Goal: Check status: Check status

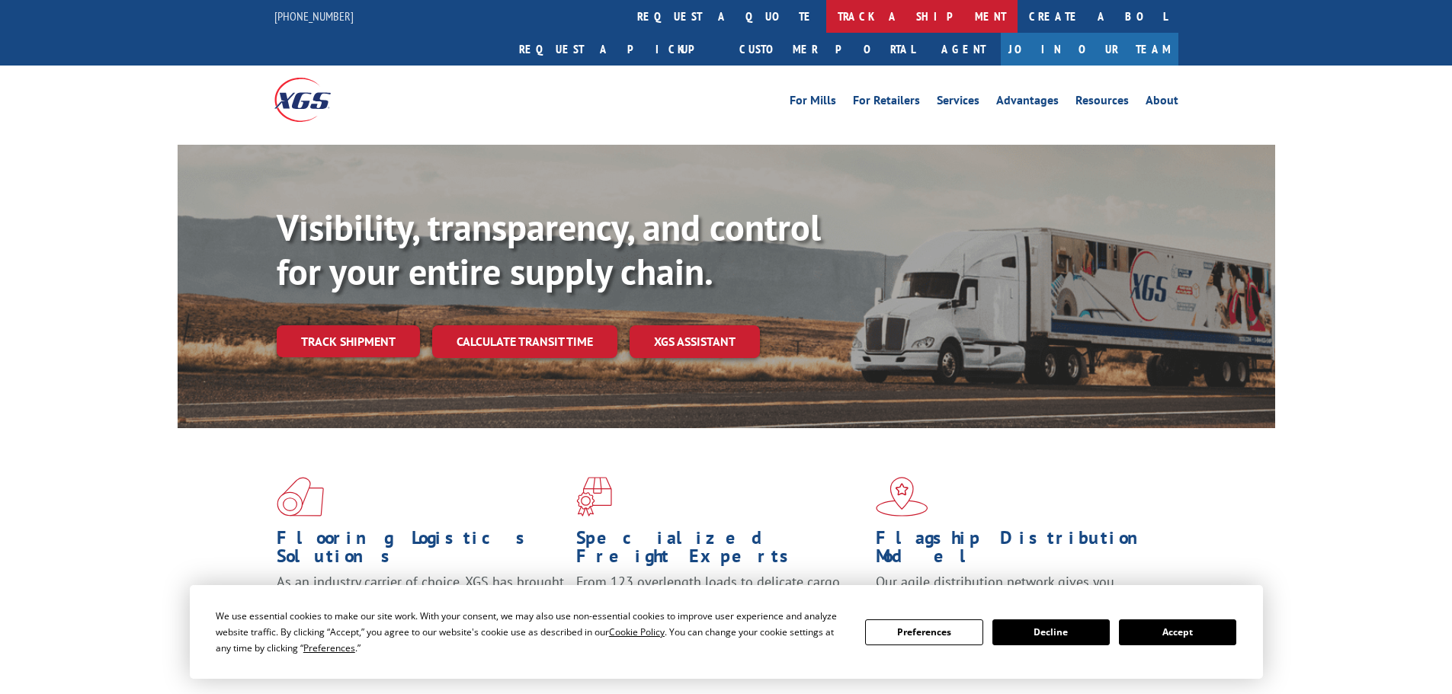
click at [826, 11] on link "track a shipment" at bounding box center [921, 16] width 191 height 33
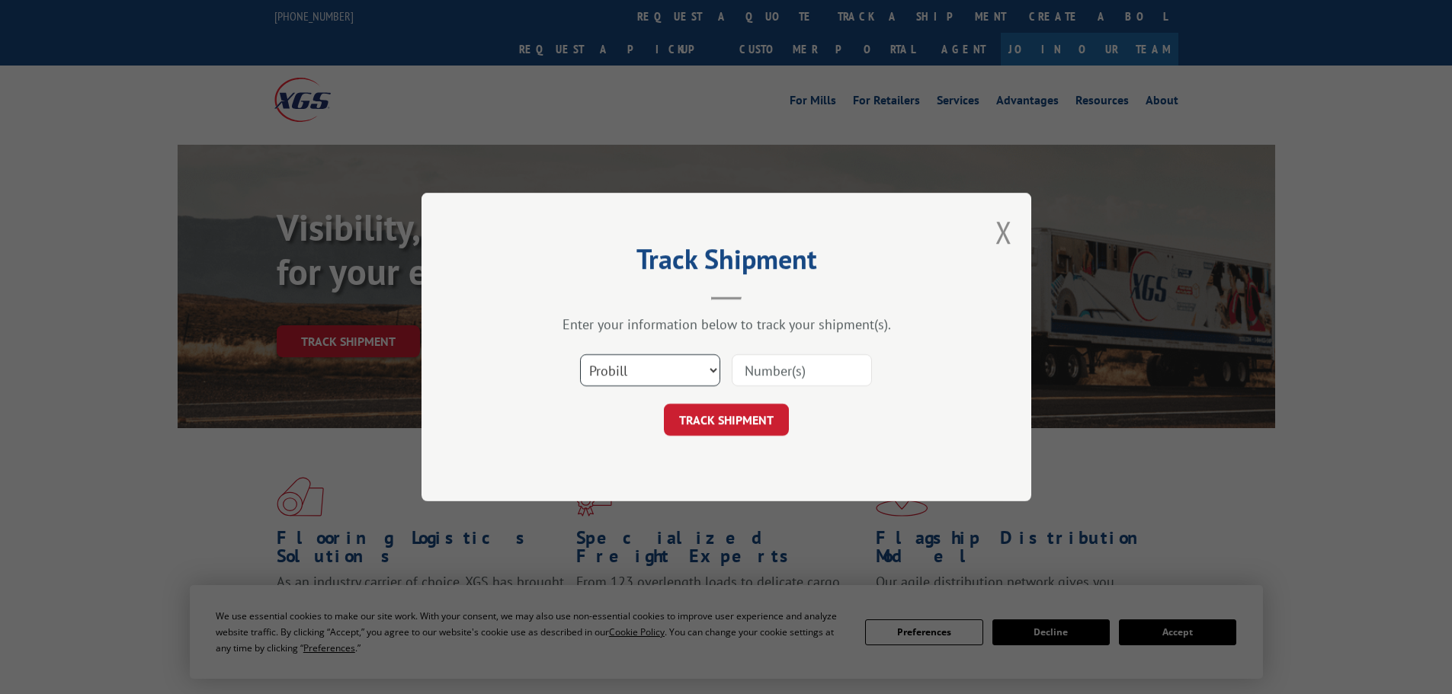
click at [710, 367] on select "Select category... Probill BOL PO" at bounding box center [650, 370] width 140 height 32
select select "bol"
click at [580, 354] on select "Select category... Probill BOL PO" at bounding box center [650, 370] width 140 height 32
click at [801, 367] on input at bounding box center [802, 370] width 140 height 32
paste input "2843820"
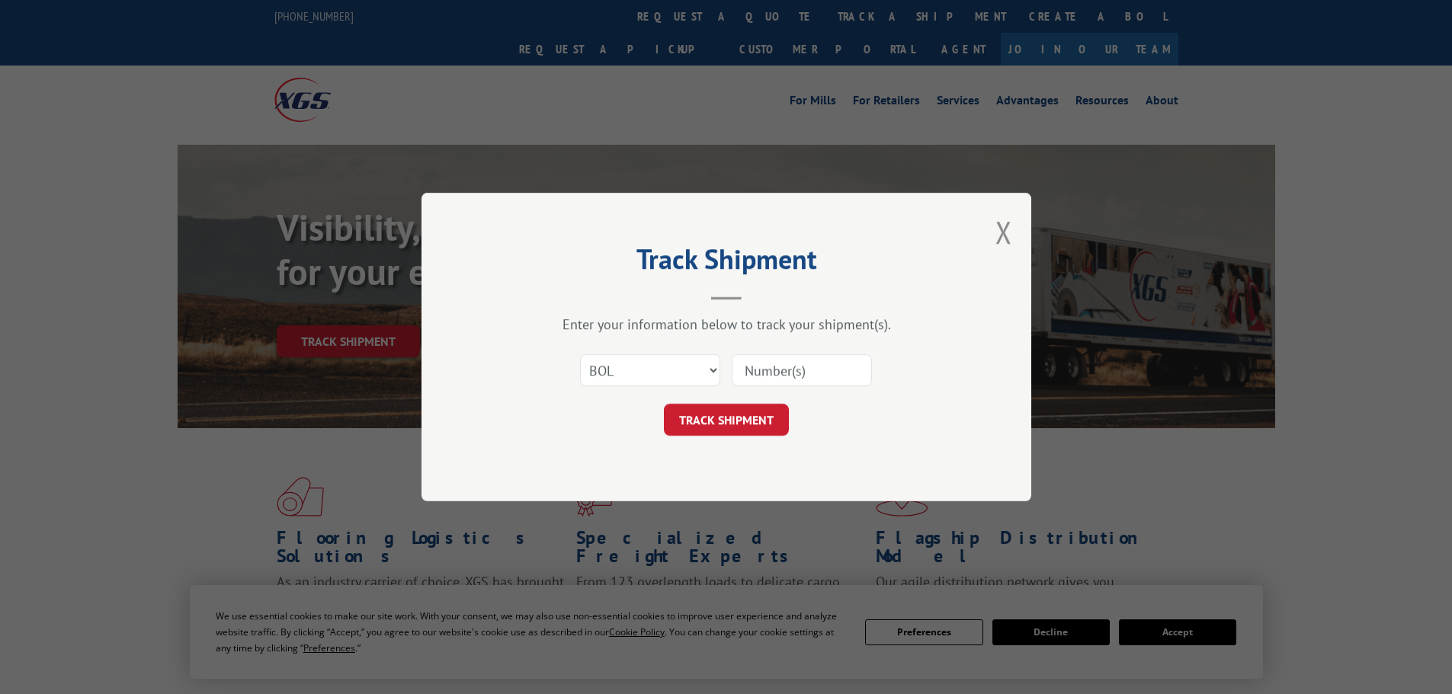
type input "2843820"
click at [764, 418] on button "TRACK SHIPMENT" at bounding box center [726, 420] width 125 height 32
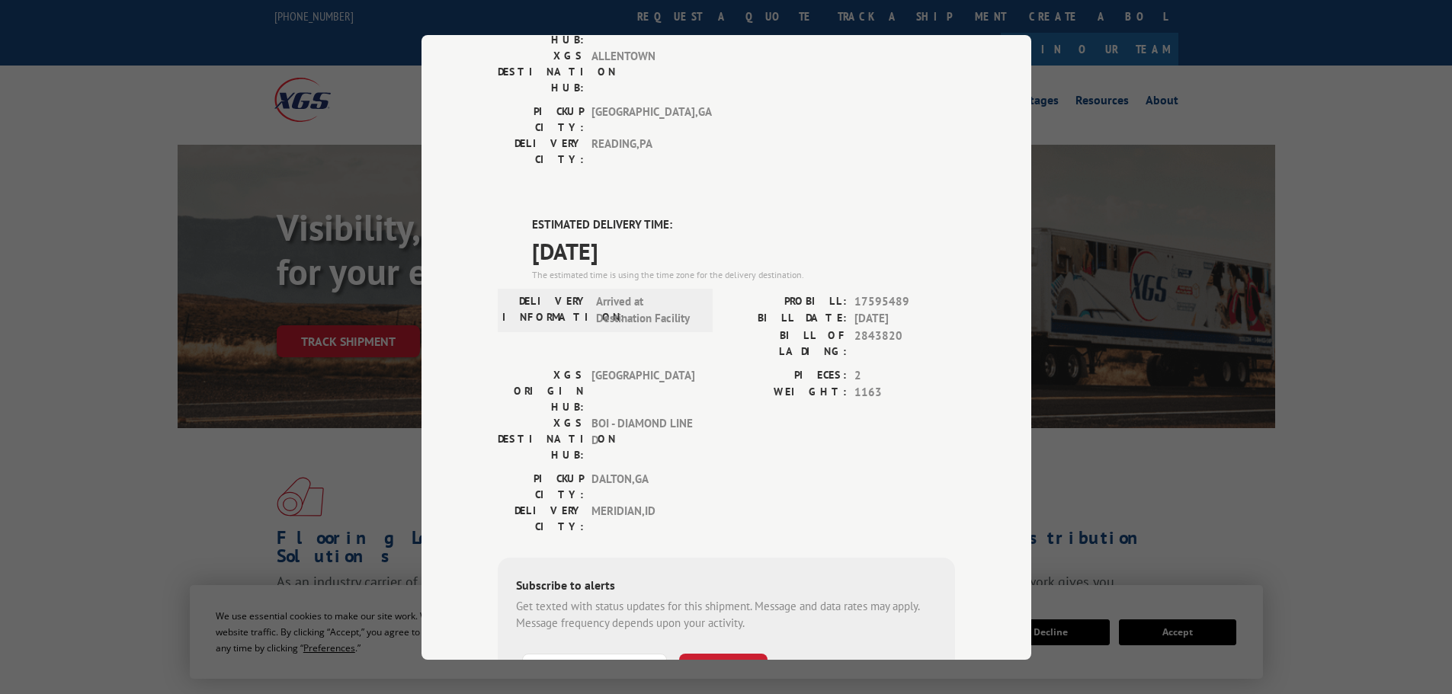
scroll to position [305, 0]
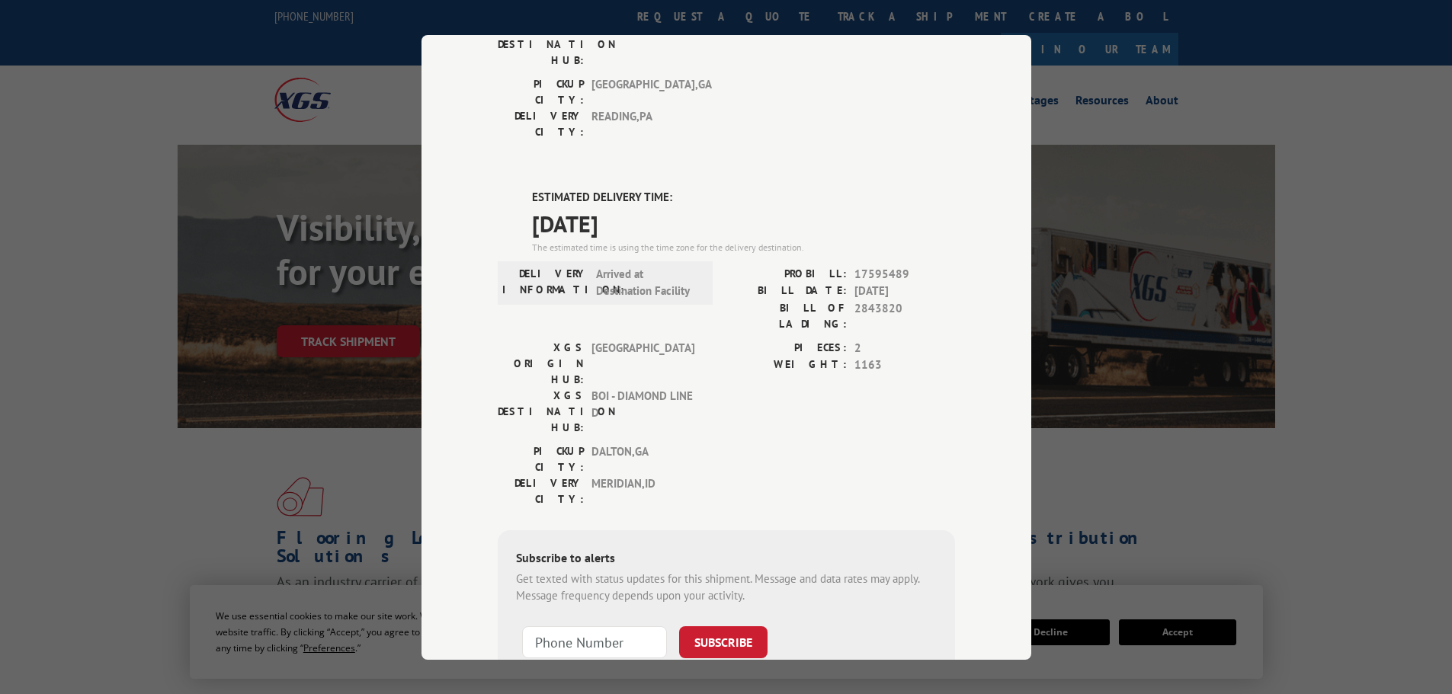
click at [246, 397] on div "Track Shipment DELIVERED DELIVERY INFORMATION: 10/19/2022 01:27 pm MICHELLE PRO…" at bounding box center [726, 347] width 1452 height 694
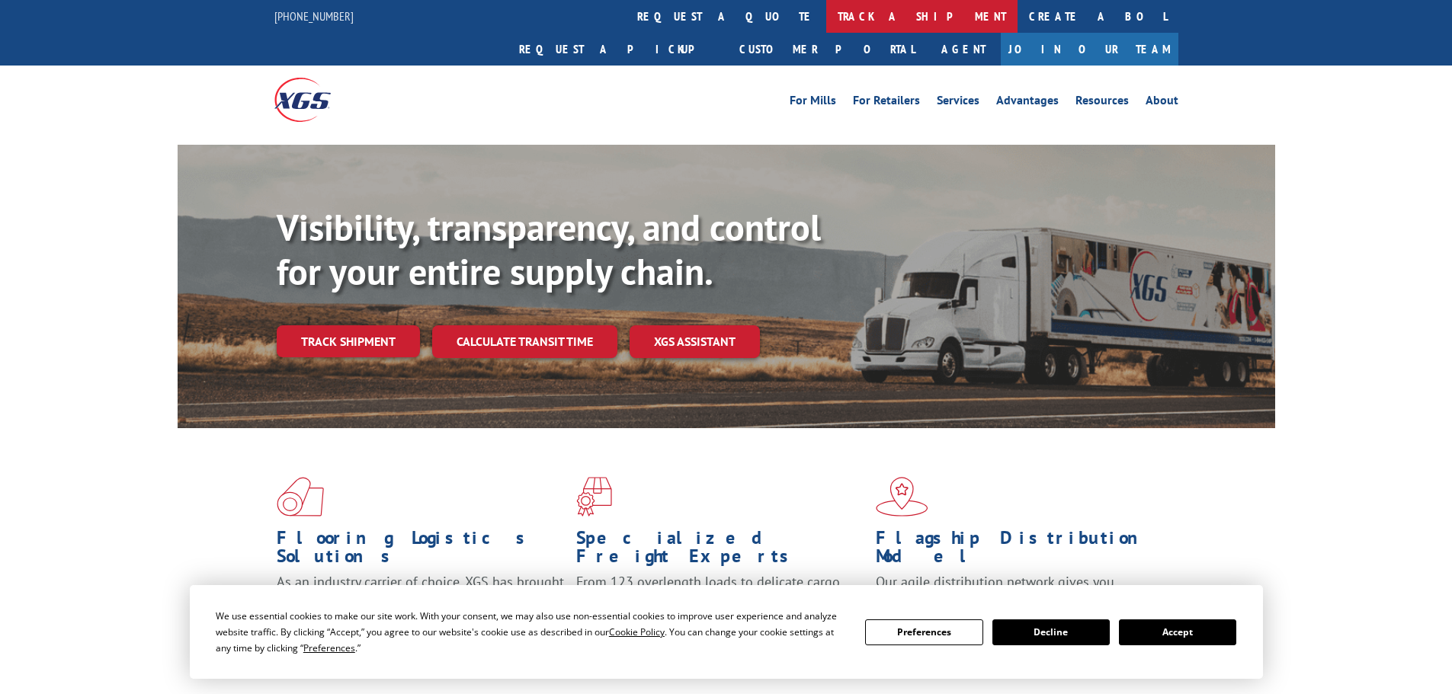
click at [826, 13] on link "track a shipment" at bounding box center [921, 16] width 191 height 33
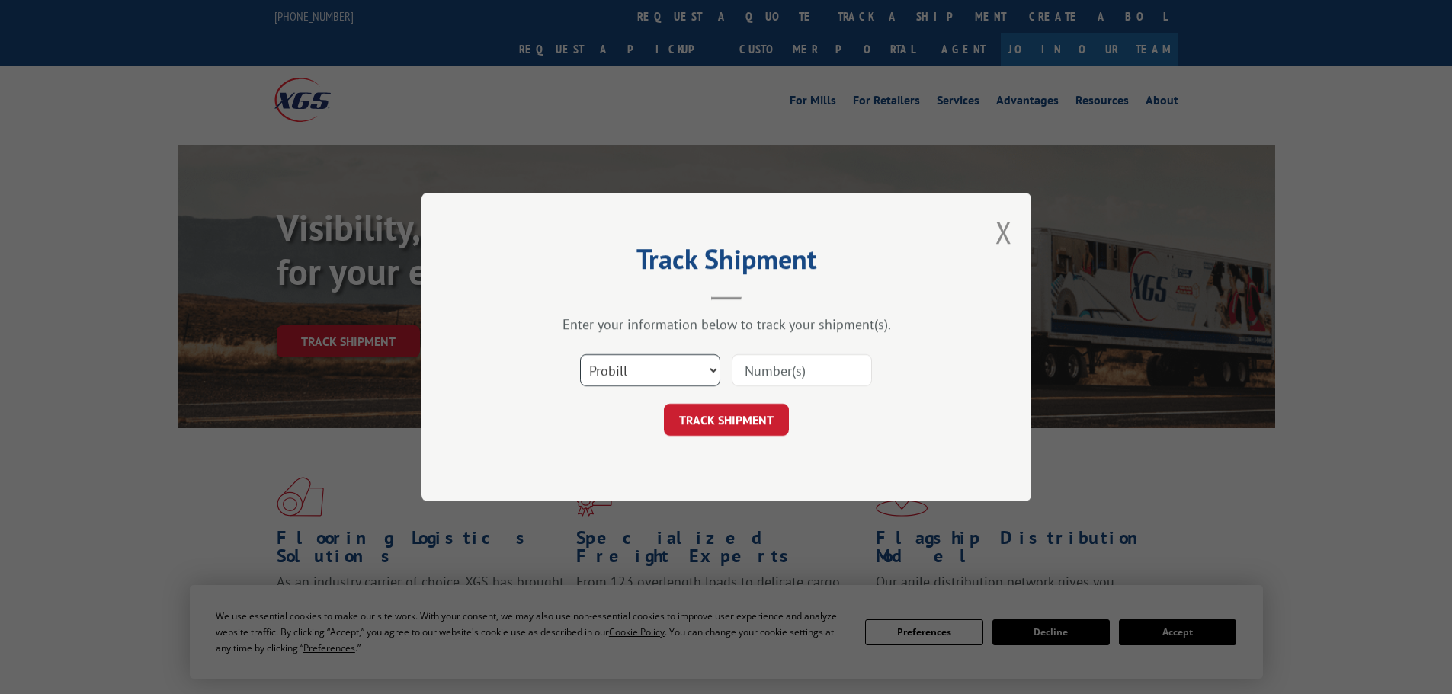
click at [695, 375] on select "Select category... Probill BOL PO" at bounding box center [650, 370] width 140 height 32
select select "bol"
click at [580, 354] on select "Select category... Probill BOL PO" at bounding box center [650, 370] width 140 height 32
click at [755, 366] on input at bounding box center [802, 370] width 140 height 32
paste input "2850212"
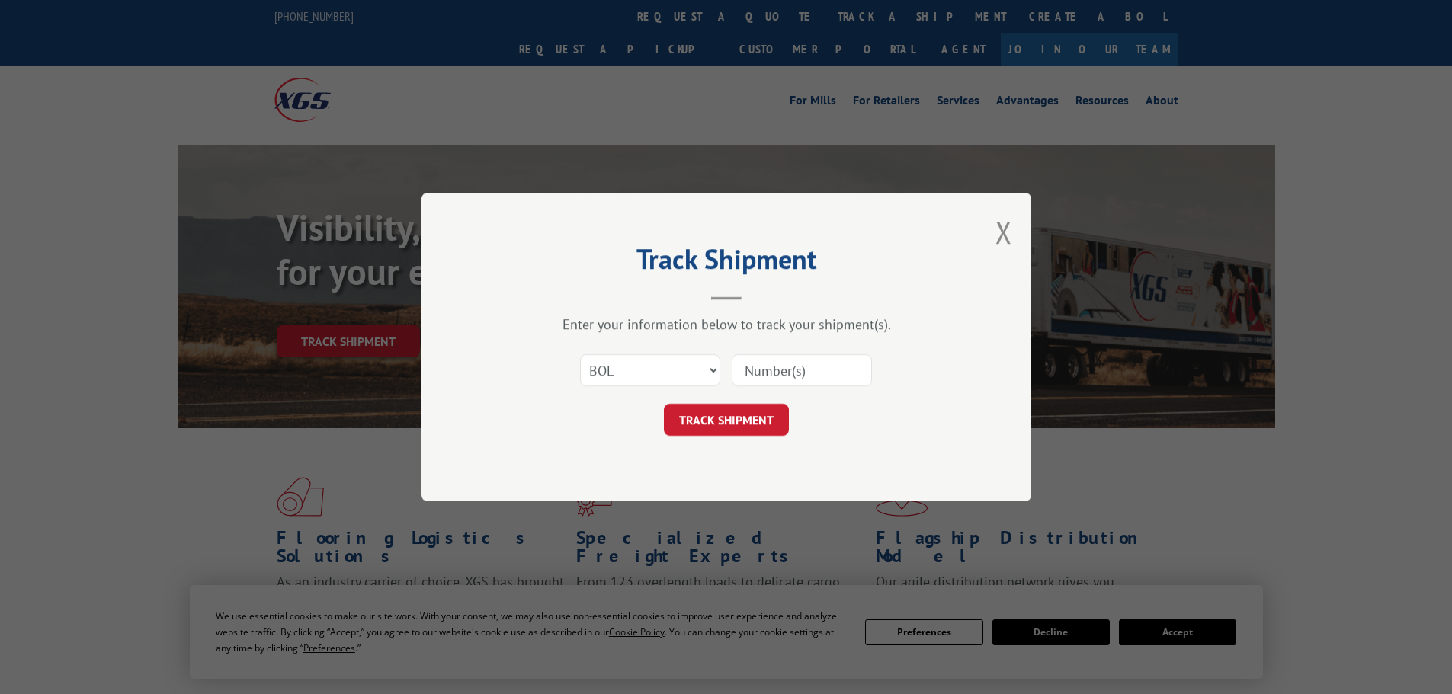
type input "2850212"
click at [754, 412] on button "TRACK SHIPMENT" at bounding box center [726, 420] width 125 height 32
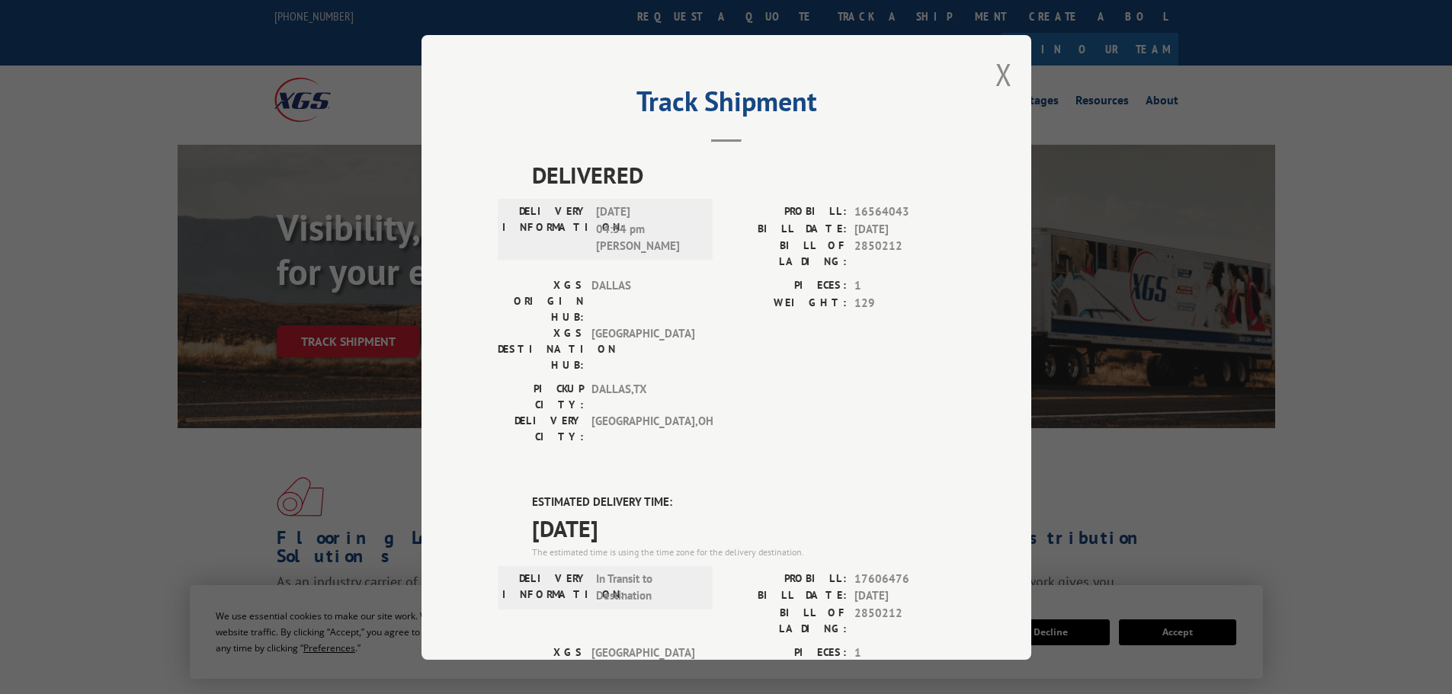
click at [101, 452] on div "Track Shipment DELIVERED DELIVERY INFORMATION: [DATE] 04:34 pm [PERSON_NAME]: 1…" at bounding box center [726, 347] width 1452 height 694
